Goal: Find specific page/section: Find specific page/section

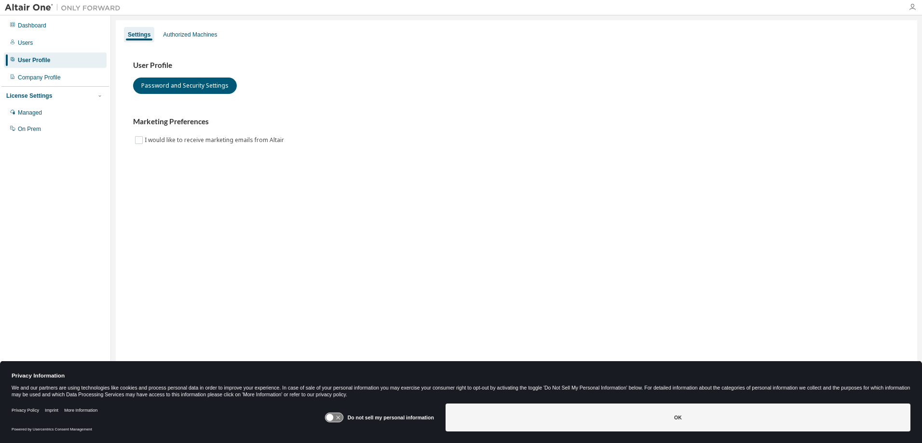
click at [914, 6] on icon "button" at bounding box center [912, 7] width 8 height 8
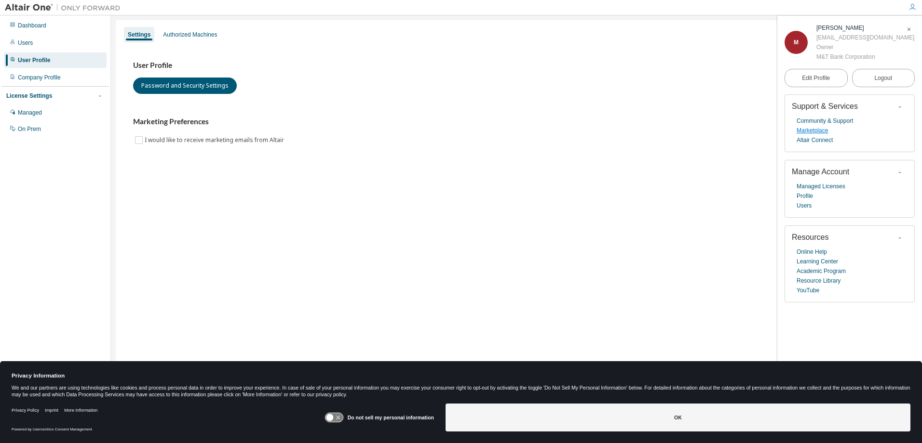
click at [810, 132] on link "Marketplace" at bounding box center [811, 131] width 31 height 10
click at [815, 129] on link "Marketplace" at bounding box center [811, 131] width 31 height 10
click at [823, 135] on link "Marketplace" at bounding box center [811, 131] width 31 height 10
